Goal: Task Accomplishment & Management: Use online tool/utility

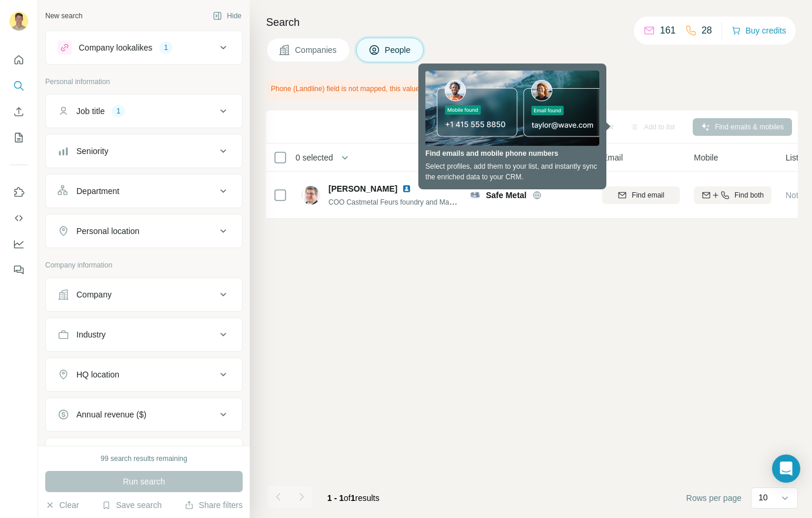
click at [216, 111] on icon at bounding box center [223, 111] width 14 height 14
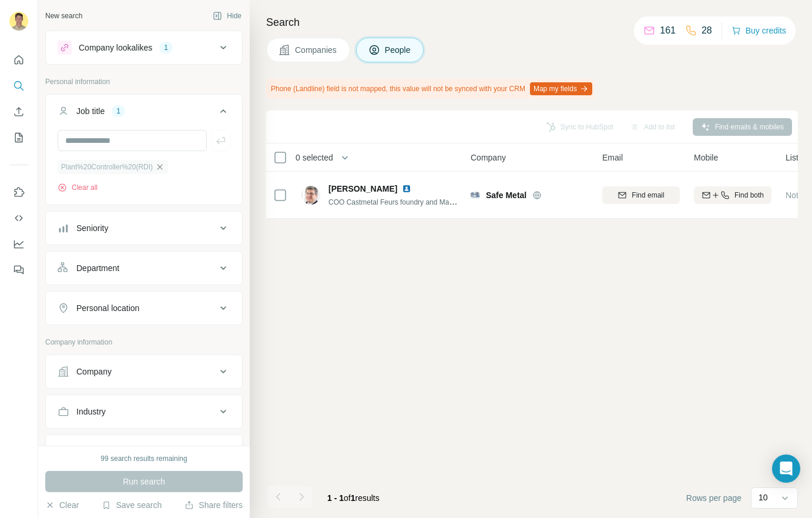
click at [165, 167] on icon "button" at bounding box center [159, 166] width 9 height 9
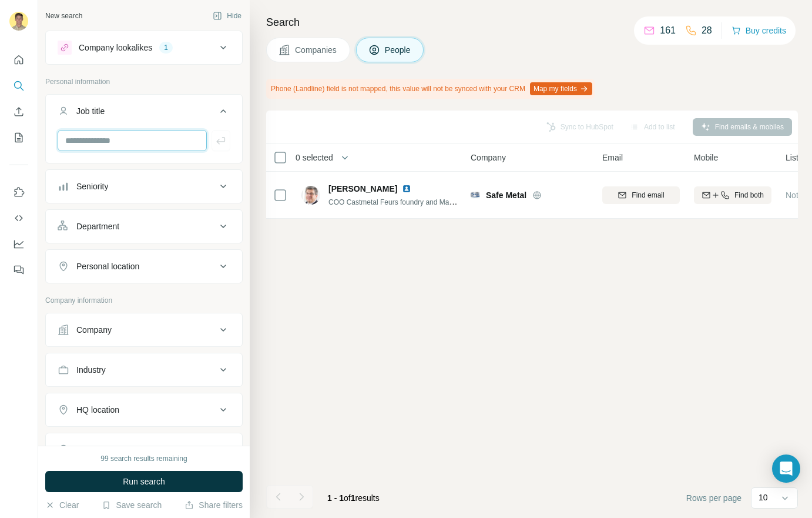
click at [119, 142] on input "text" at bounding box center [132, 140] width 149 height 21
type input "**********"
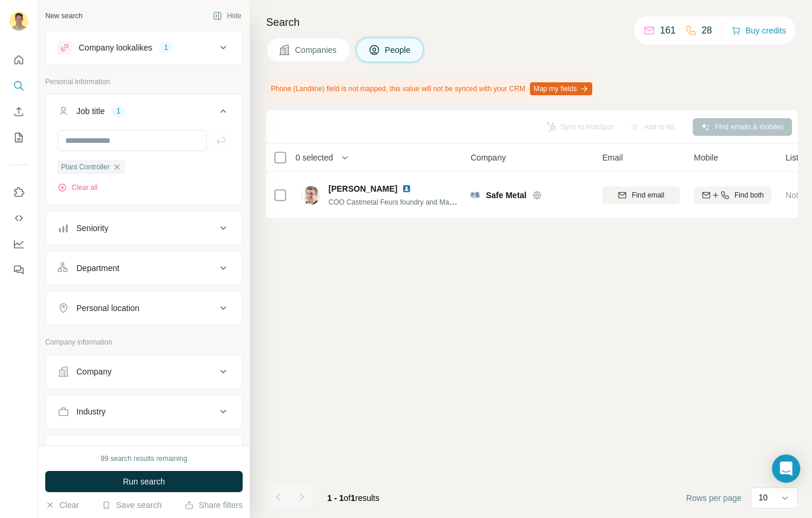
click at [216, 49] on icon at bounding box center [223, 48] width 14 height 14
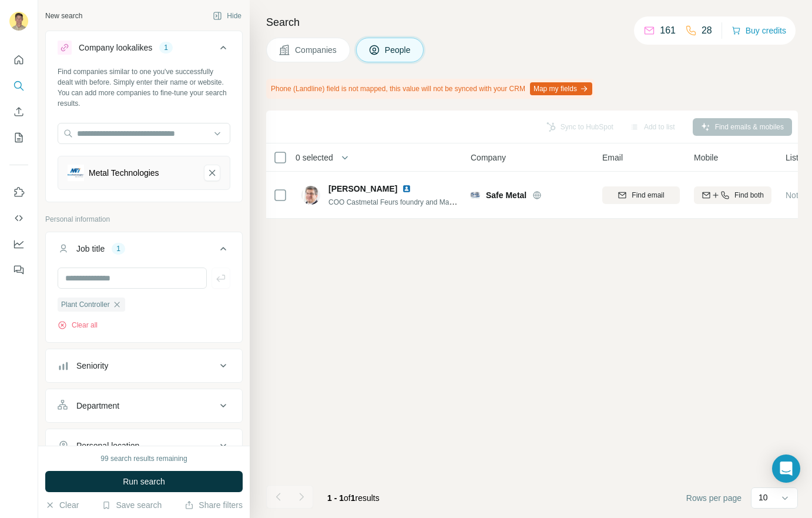
click at [220, 48] on icon at bounding box center [223, 48] width 6 height 4
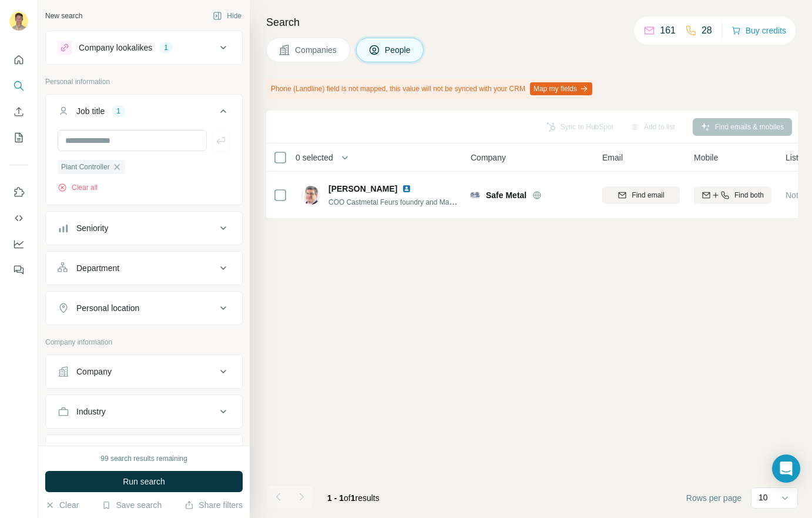
click at [216, 49] on icon at bounding box center [223, 48] width 14 height 14
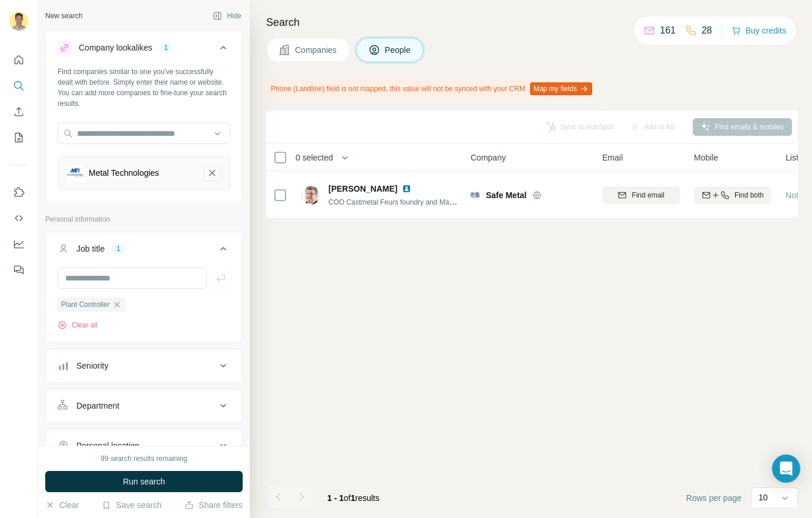
click at [207, 170] on icon "Metal Technologies-remove-button" at bounding box center [212, 173] width 11 height 12
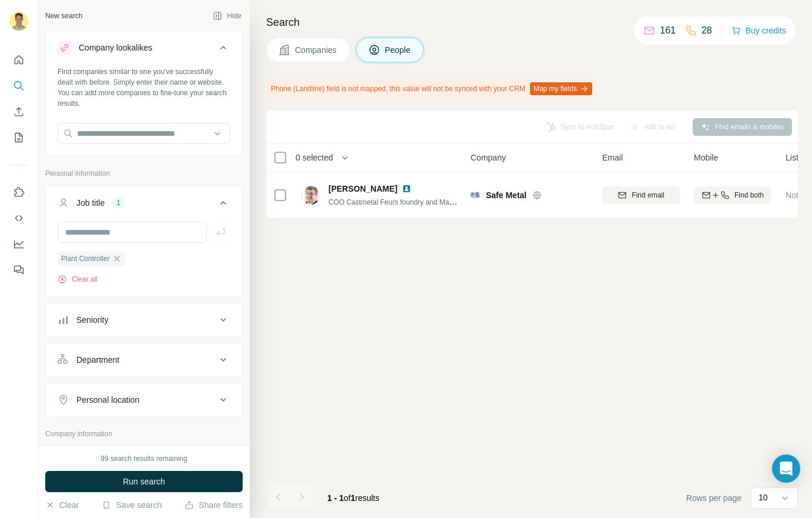
click at [216, 45] on icon at bounding box center [223, 48] width 14 height 14
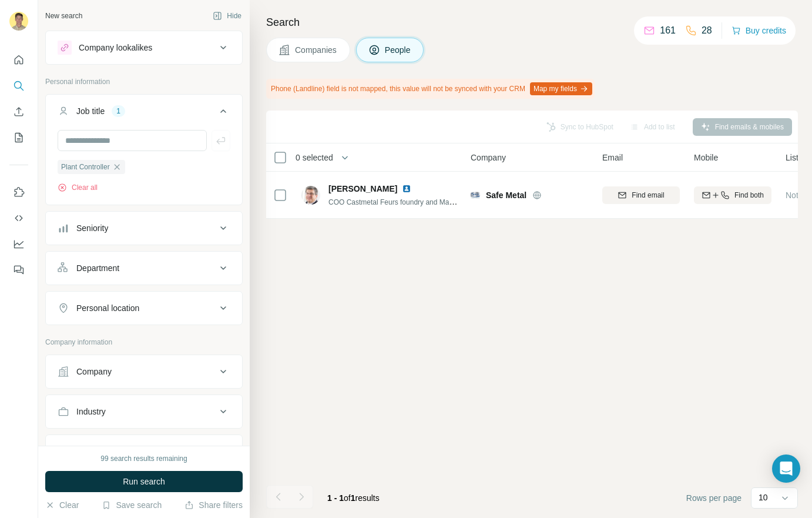
click at [219, 310] on icon at bounding box center [223, 308] width 14 height 14
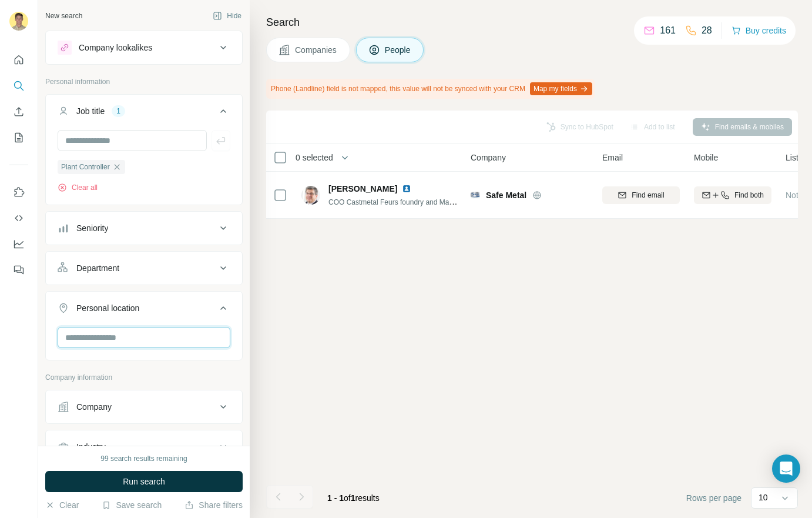
click at [130, 334] on input "text" at bounding box center [144, 337] width 173 height 21
type input "*"
type input "*********"
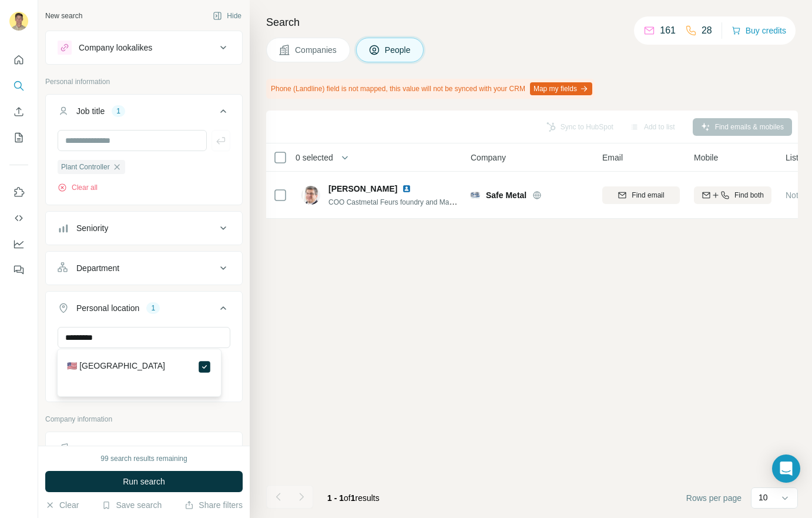
click at [220, 305] on icon at bounding box center [223, 308] width 14 height 14
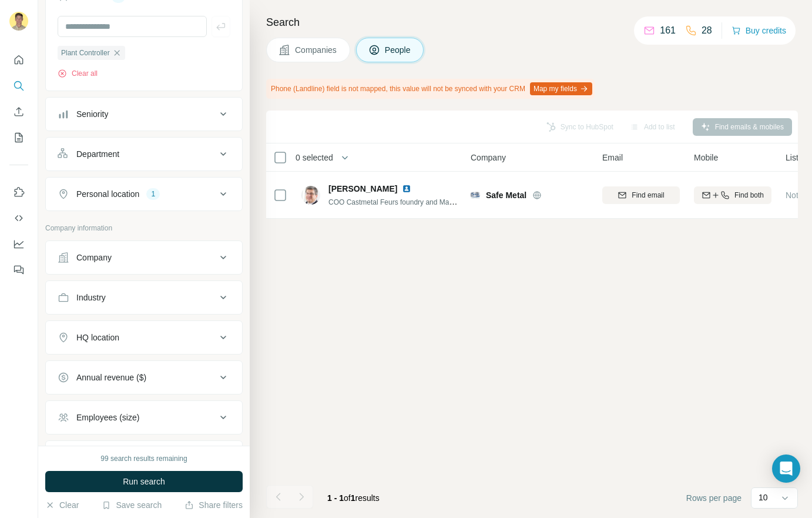
scroll to position [34, 0]
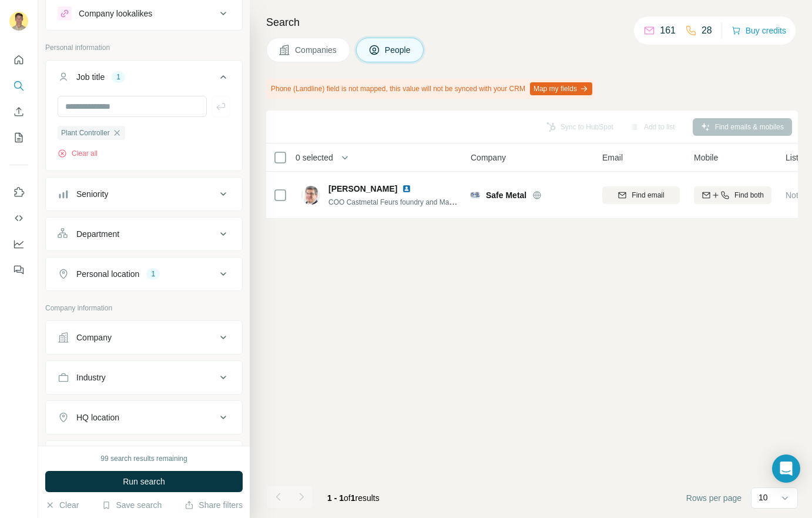
click at [205, 283] on button "Personal location 1" at bounding box center [144, 274] width 196 height 28
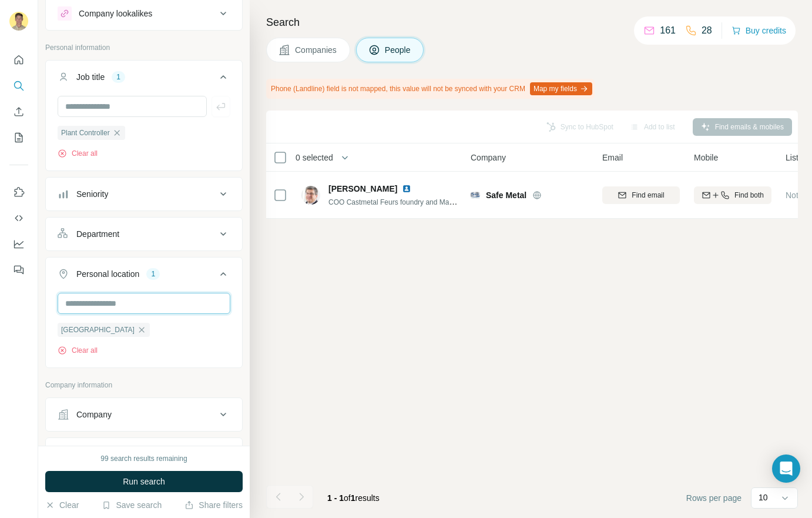
click at [130, 301] on input "text" at bounding box center [144, 303] width 173 height 21
type input "*"
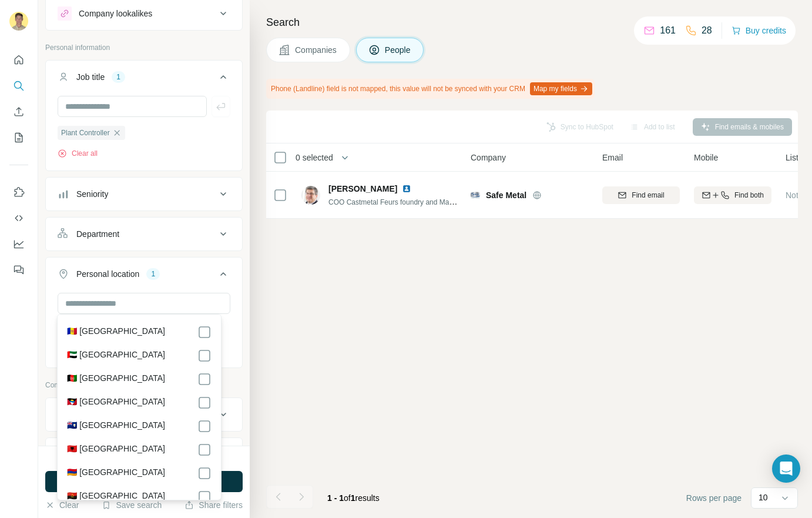
click at [216, 267] on icon at bounding box center [223, 274] width 14 height 14
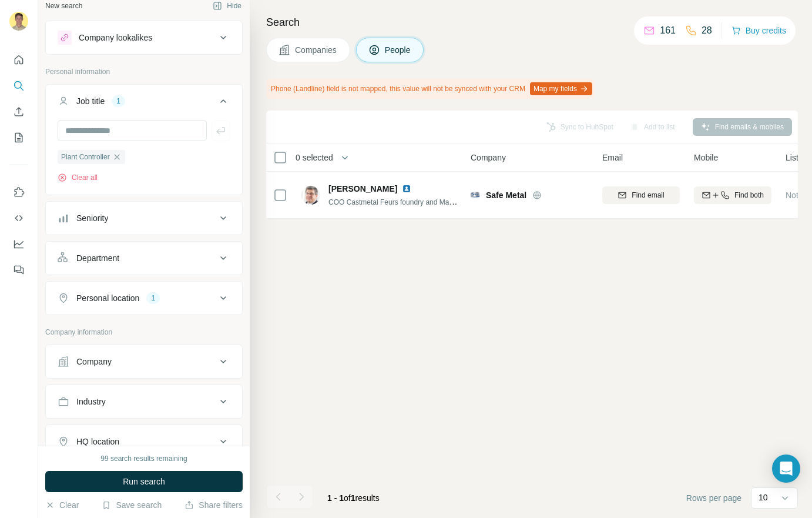
scroll to position [0, 0]
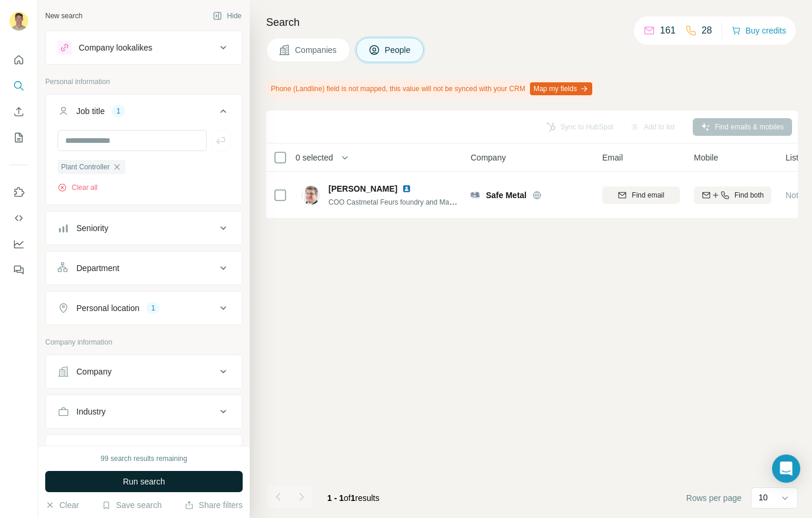
click at [152, 477] on span "Run search" at bounding box center [144, 481] width 42 height 12
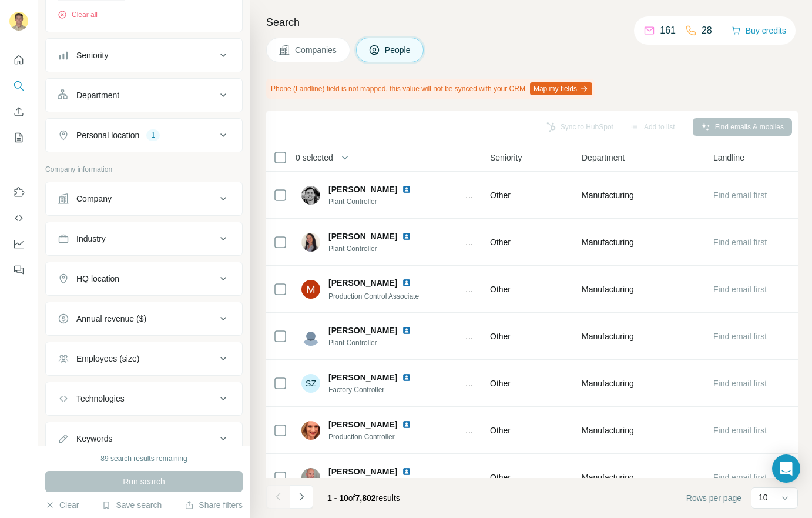
scroll to position [176, 0]
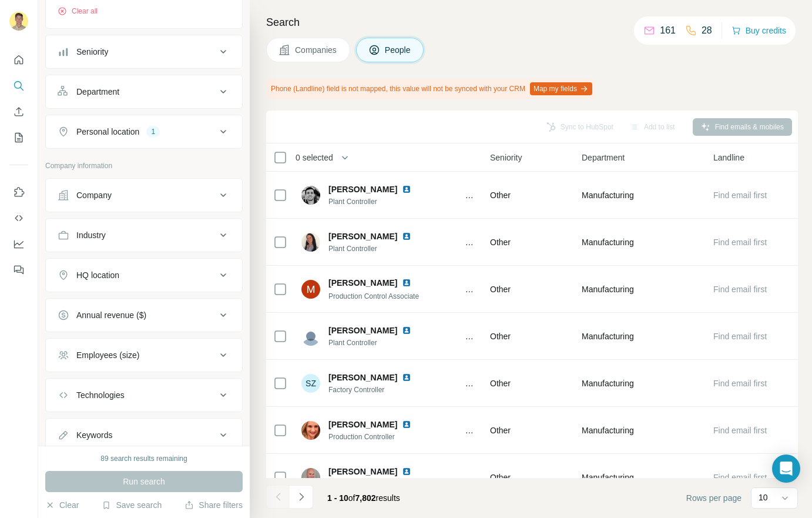
click at [165, 271] on div "HQ location" at bounding box center [137, 275] width 159 height 12
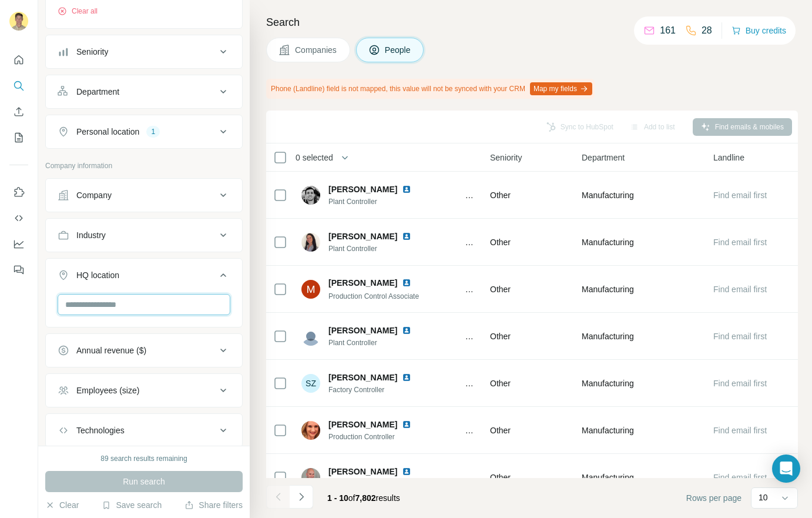
click at [129, 304] on input "text" at bounding box center [144, 304] width 173 height 21
click at [190, 261] on button "HQ location" at bounding box center [144, 277] width 196 height 33
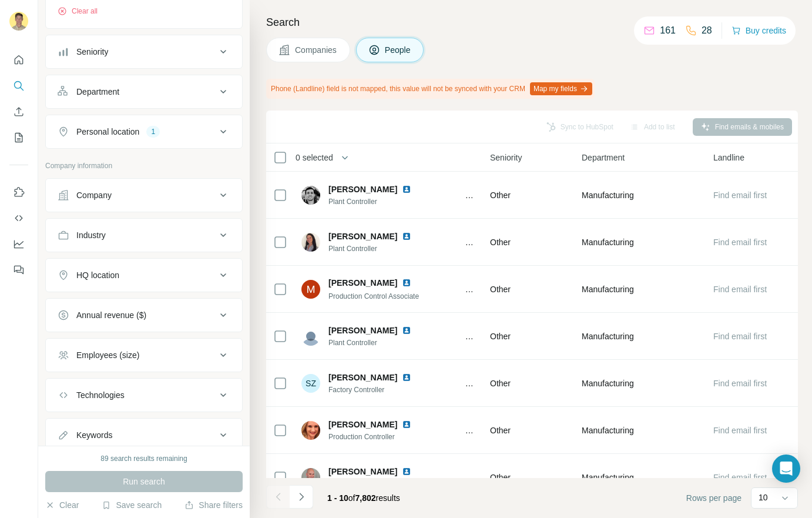
scroll to position [210, 0]
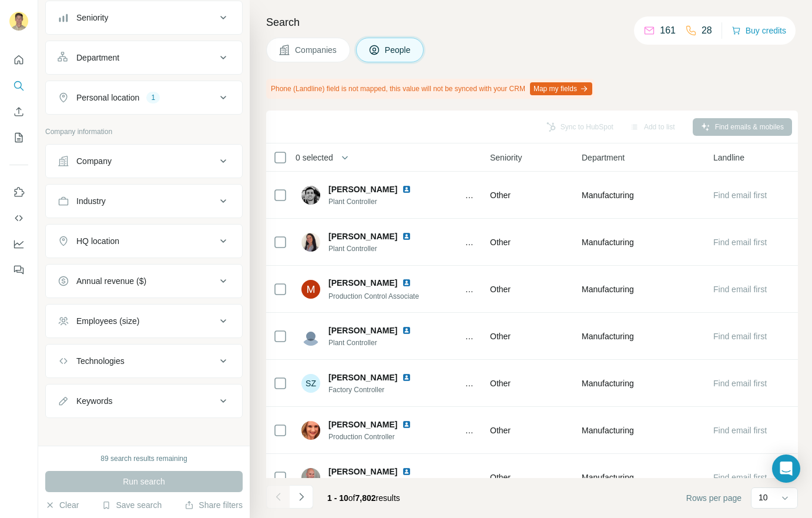
click at [189, 397] on div "Keywords" at bounding box center [137, 401] width 159 height 12
